Goal: Find specific page/section: Find specific page/section

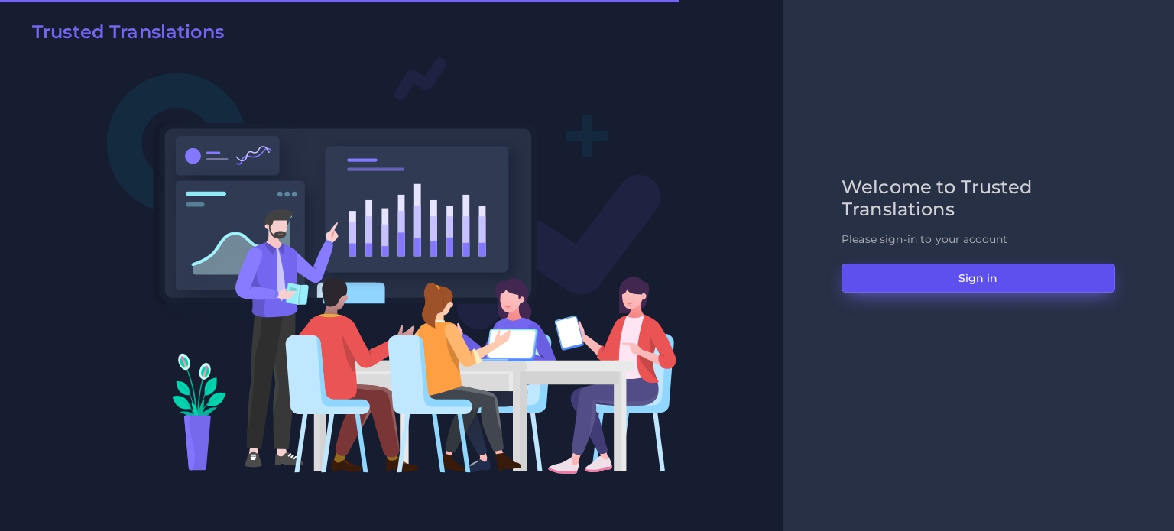
click at [914, 278] on button "Sign in" at bounding box center [979, 278] width 274 height 29
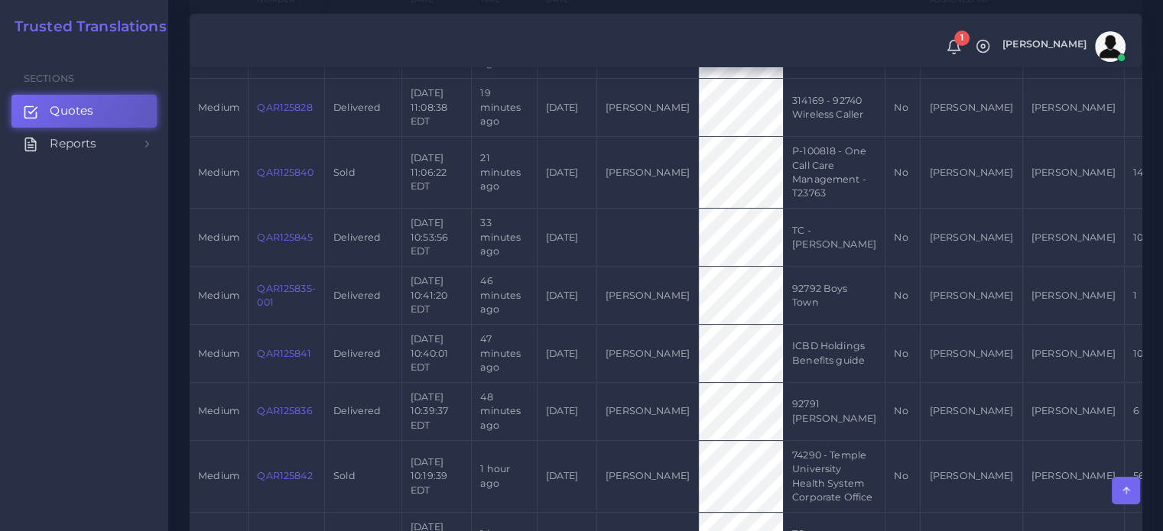
scroll to position [153, 0]
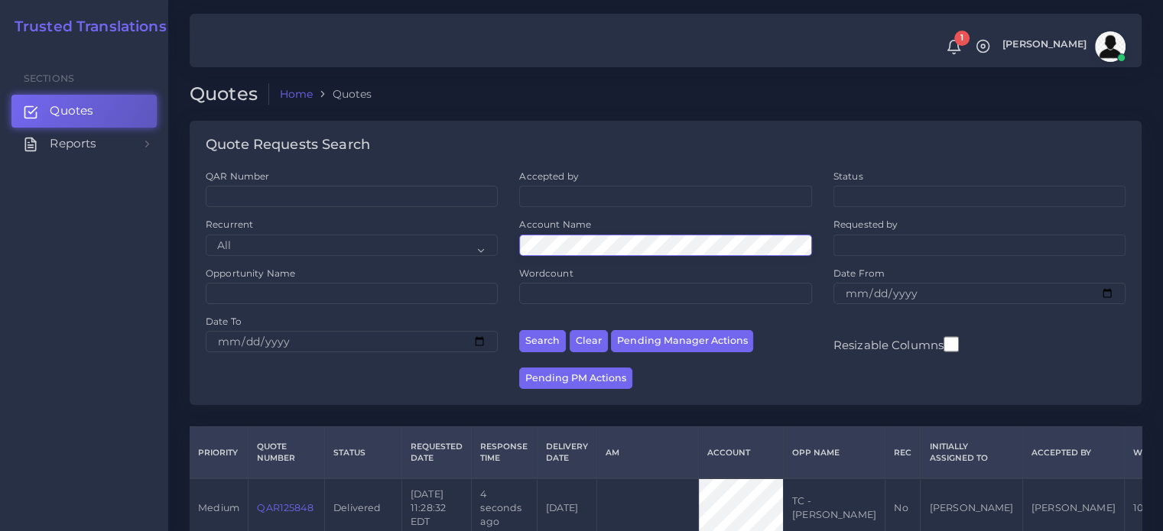
click at [519, 330] on button "Search" at bounding box center [542, 341] width 47 height 22
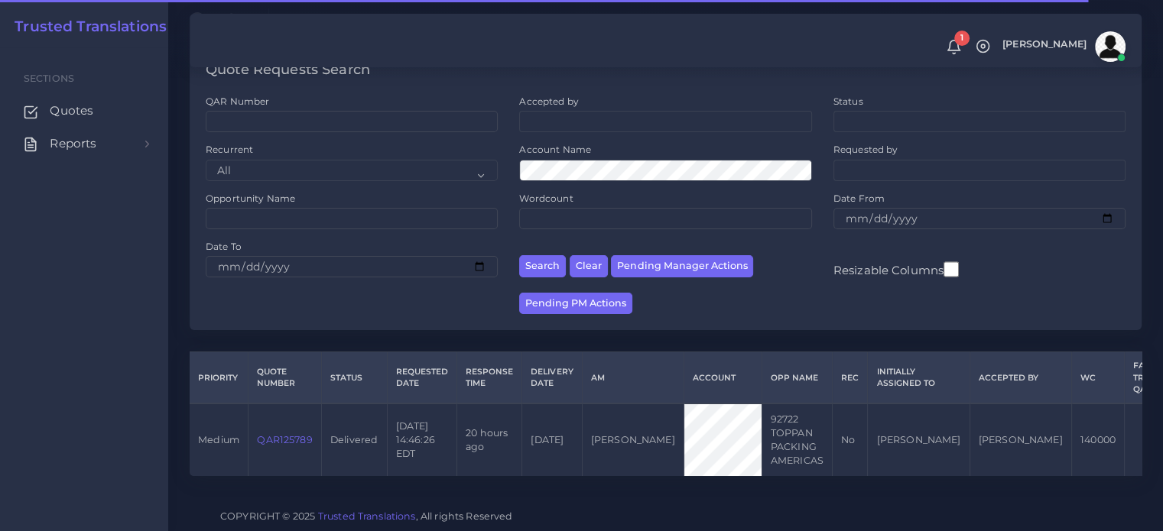
scroll to position [76, 0]
